Goal: Find specific page/section: Find specific page/section

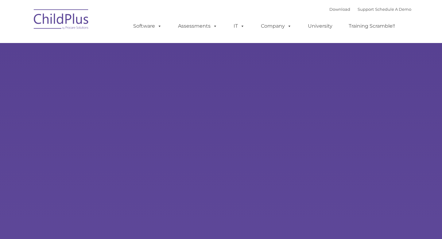
type input ""
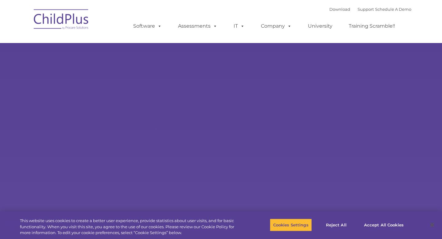
select select "MEDIUM"
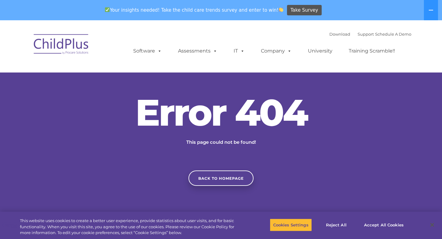
click at [114, 49] on div "Download Support | Schedule A Demo  MENU MENU Software ChildPlus: The original…" at bounding box center [221, 46] width 380 height 34
click at [430, 12] on icon at bounding box center [430, 10] width 5 height 5
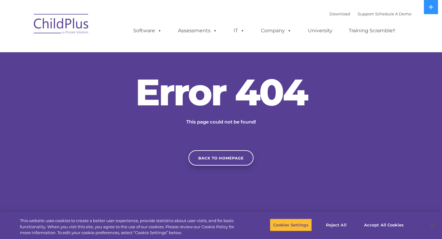
scroll to position [131, 0]
